Goal: Navigation & Orientation: Find specific page/section

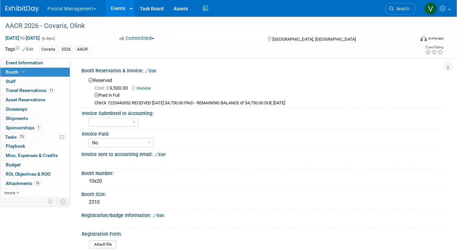
select select "No"
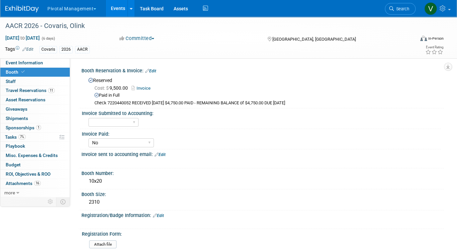
click at [117, 6] on link "Events" at bounding box center [118, 8] width 24 height 17
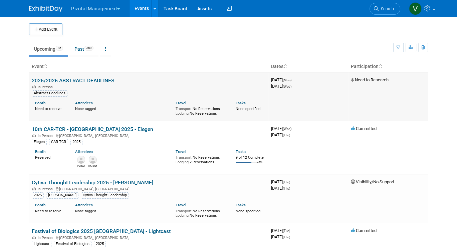
scroll to position [428, 0]
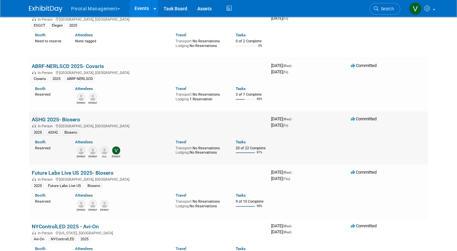
click at [76, 123] on link "ASHG 2025- Biosero" at bounding box center [56, 120] width 48 height 6
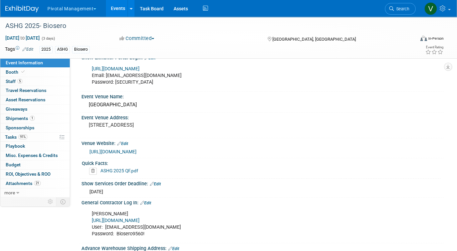
scroll to position [625, 0]
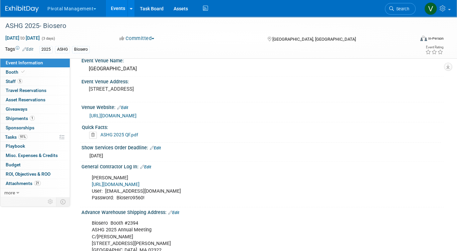
click at [126, 132] on link "ASHG 2025 QF.pdf" at bounding box center [120, 134] width 38 height 5
click at [32, 70] on link "Booth" at bounding box center [34, 72] width 69 height 9
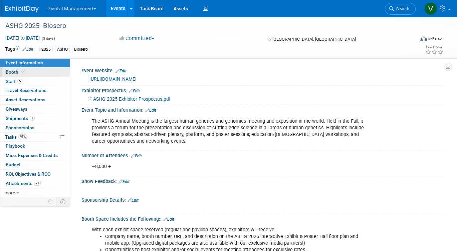
select select "Yes"
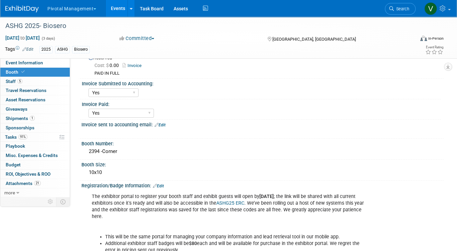
scroll to position [24, 0]
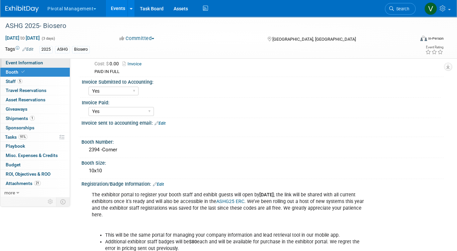
click at [21, 62] on span "Event Information" at bounding box center [24, 62] width 37 height 5
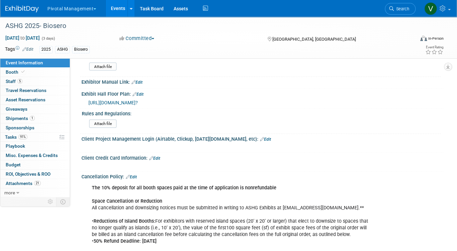
scroll to position [1081, 0]
click at [138, 101] on span "https://ashg25.mapyourshow.com/8_0/exhview/index.cfm?" at bounding box center [112, 103] width 49 height 5
click at [124, 11] on link "Events" at bounding box center [118, 8] width 24 height 17
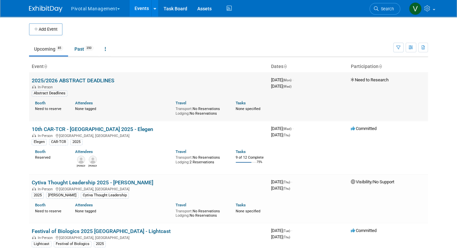
scroll to position [540, 0]
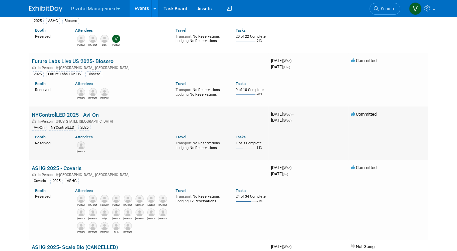
click at [53, 118] on link "NYControlLED 2025 - Avi-On" at bounding box center [65, 115] width 67 height 6
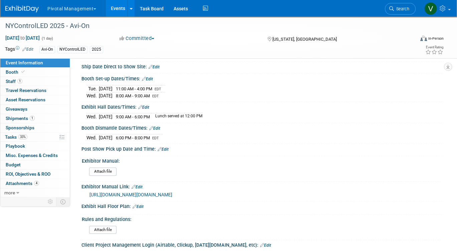
scroll to position [689, 0]
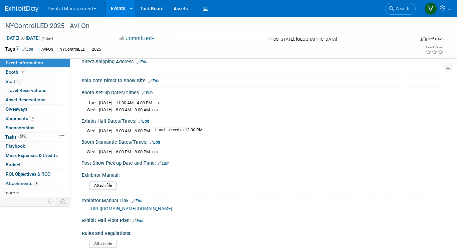
click at [117, 15] on link "Events" at bounding box center [118, 8] width 24 height 17
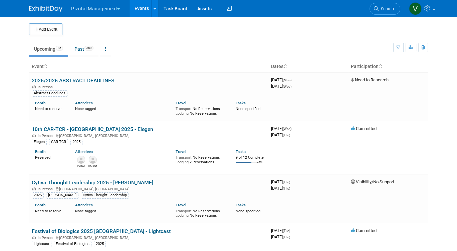
scroll to position [844, 0]
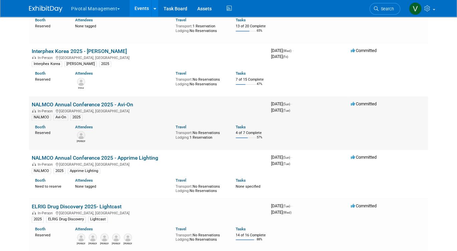
click at [99, 108] on link "NALMCO Annual Conference 2025 - Avi-On" at bounding box center [83, 105] width 102 height 6
